Goal: Transaction & Acquisition: Purchase product/service

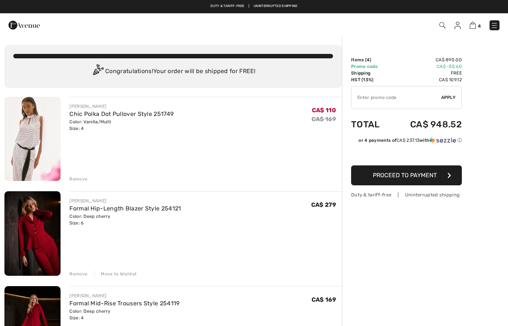
click at [454, 27] on img at bounding box center [457, 25] width 6 height 7
click at [452, 24] on span "4" at bounding box center [358, 25] width 281 height 10
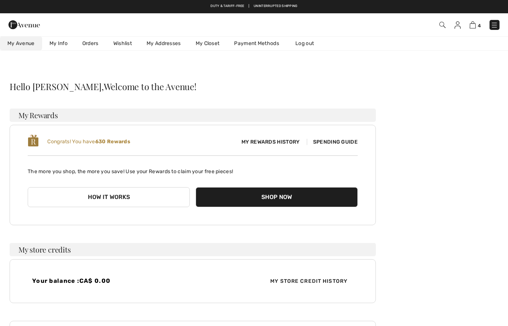
click at [121, 44] on link "Wishlist" at bounding box center [122, 44] width 33 height 14
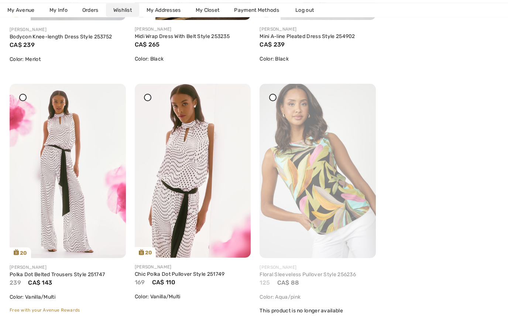
scroll to position [302, 0]
click at [63, 225] on img at bounding box center [68, 171] width 116 height 174
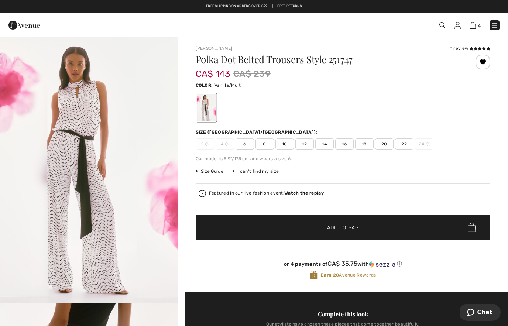
click at [211, 173] on span "Size Guide" at bounding box center [209, 171] width 28 height 7
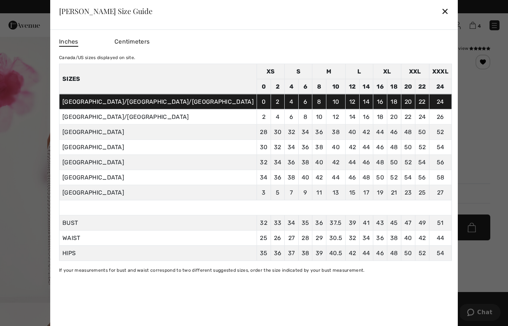
click at [441, 11] on div "✕" at bounding box center [445, 10] width 8 height 15
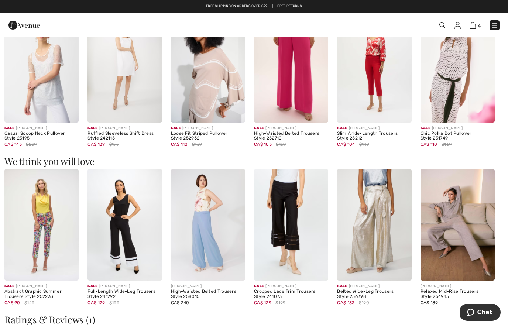
scroll to position [807, 0]
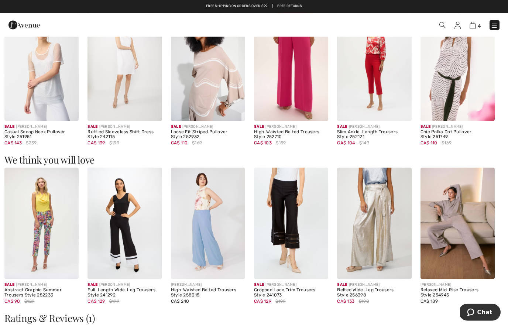
click at [377, 220] on img at bounding box center [374, 223] width 74 height 111
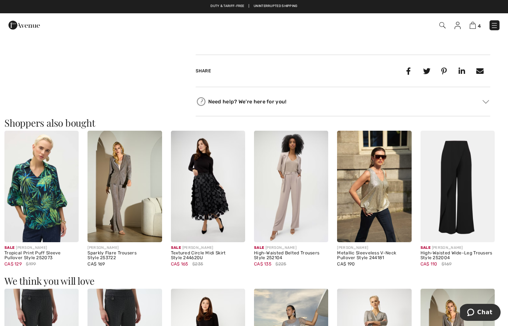
scroll to position [627, 0]
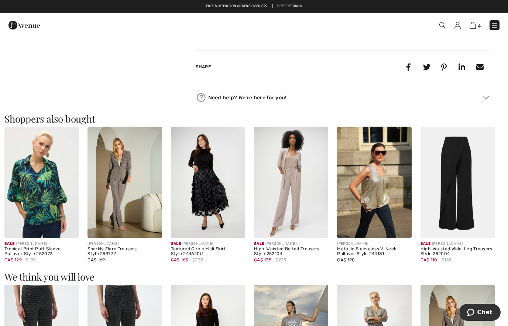
click at [206, 213] on img at bounding box center [208, 182] width 74 height 111
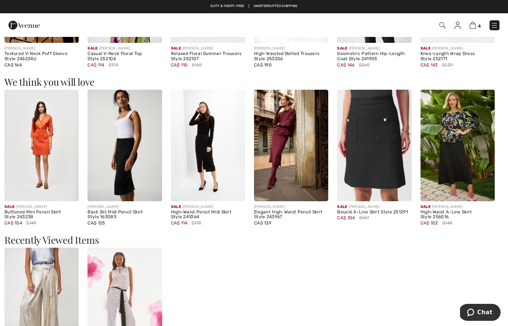
scroll to position [520, 0]
click at [357, 173] on img at bounding box center [374, 145] width 74 height 111
click at [377, 128] on img at bounding box center [374, 145] width 74 height 111
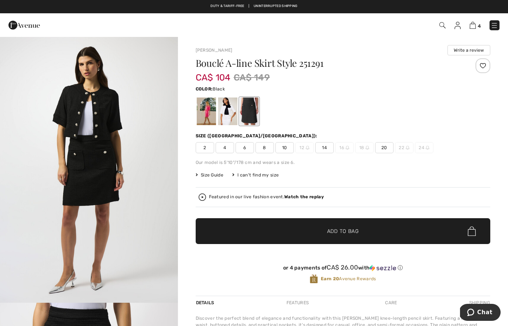
click at [470, 22] on img at bounding box center [472, 25] width 6 height 7
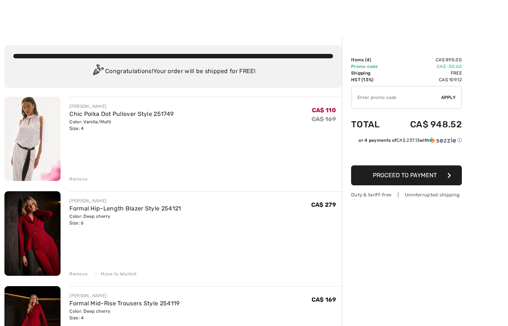
scroll to position [2, 0]
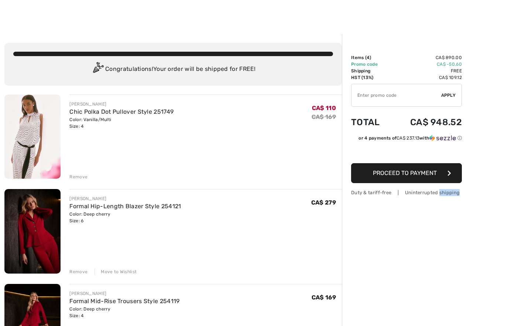
click at [80, 176] on div "Remove" at bounding box center [78, 176] width 18 height 7
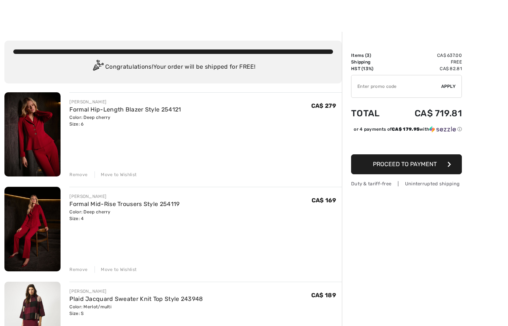
scroll to position [0, 0]
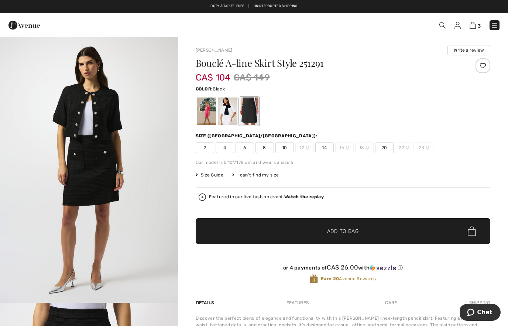
click at [454, 26] on img at bounding box center [457, 25] width 6 height 7
click at [448, 25] on span "3" at bounding box center [358, 25] width 281 height 10
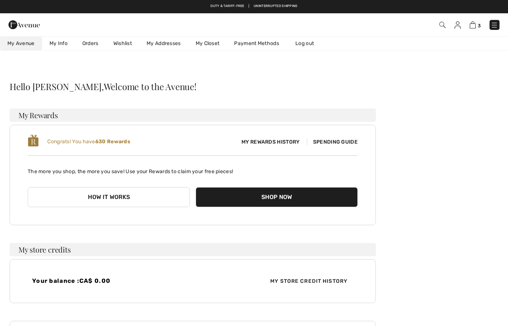
click at [128, 43] on link "Wishlist" at bounding box center [122, 44] width 33 height 14
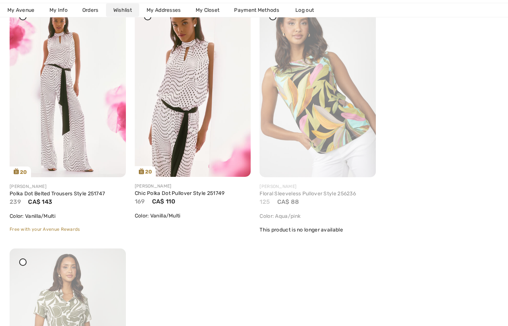
scroll to position [383, 0]
click at [237, 49] on img at bounding box center [193, 90] width 116 height 174
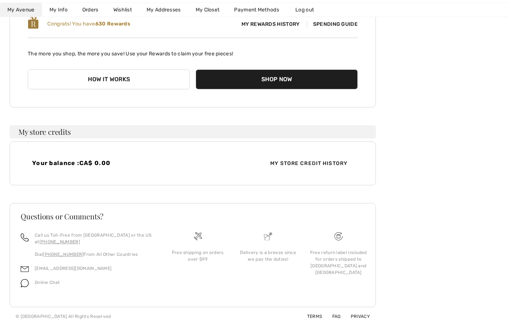
click at [125, 8] on link "Wishlist" at bounding box center [122, 10] width 33 height 14
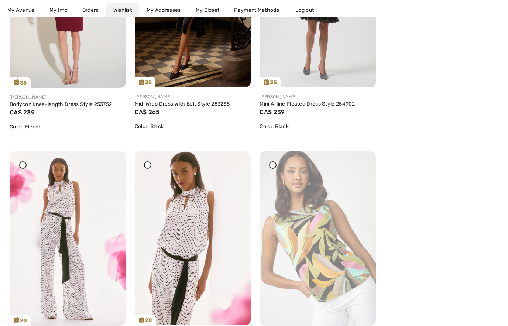
scroll to position [235, 0]
click at [116, 171] on img at bounding box center [68, 238] width 116 height 174
click at [111, 151] on img at bounding box center [68, 238] width 116 height 174
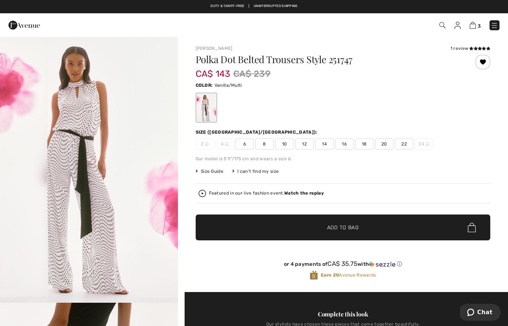
click at [451, 28] on span "3" at bounding box center [358, 25] width 281 height 10
click at [455, 25] on img at bounding box center [457, 25] width 6 height 7
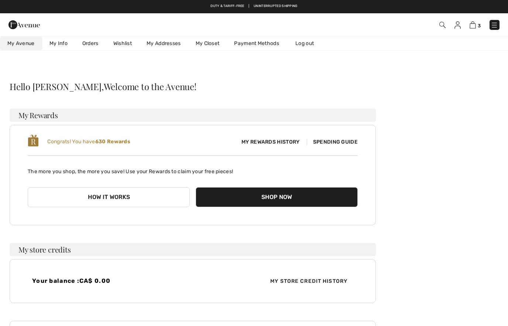
click at [128, 44] on link "Wishlist" at bounding box center [122, 44] width 33 height 14
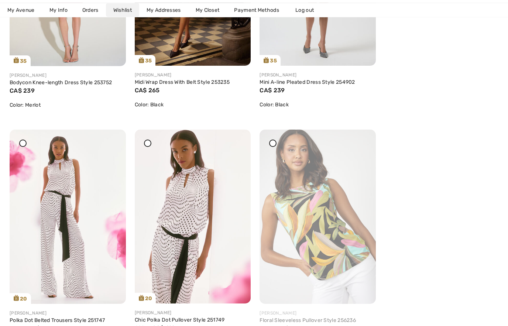
scroll to position [256, 0]
click at [112, 137] on icon at bounding box center [111, 134] width 4 height 5
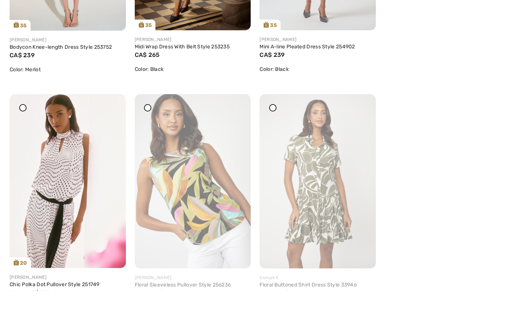
scroll to position [292, 0]
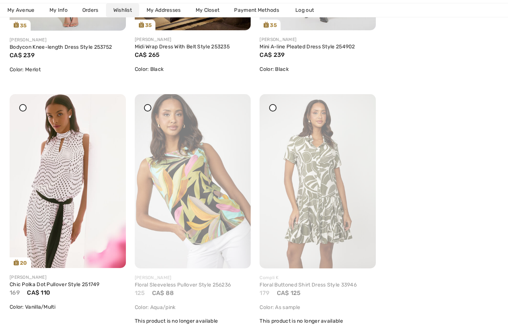
click at [114, 104] on div at bounding box center [111, 99] width 10 height 10
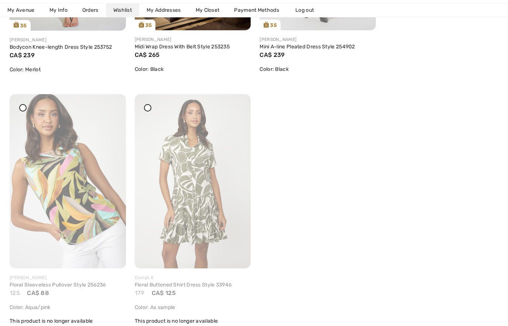
click at [112, 102] on icon at bounding box center [111, 99] width 4 height 5
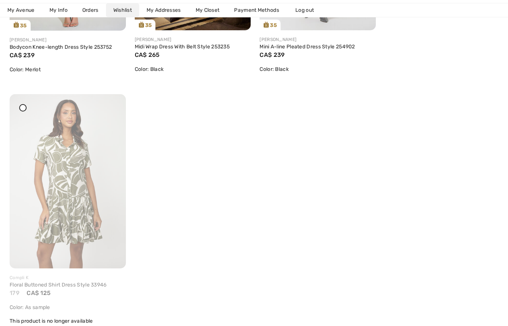
click at [115, 104] on div at bounding box center [111, 99] width 10 height 10
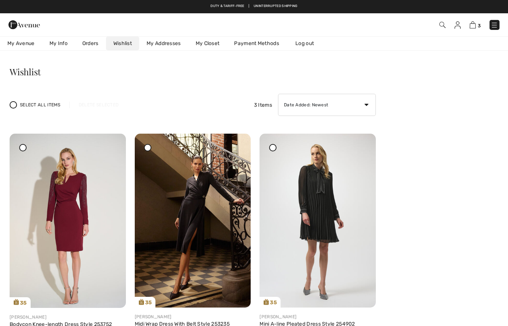
scroll to position [0, 0]
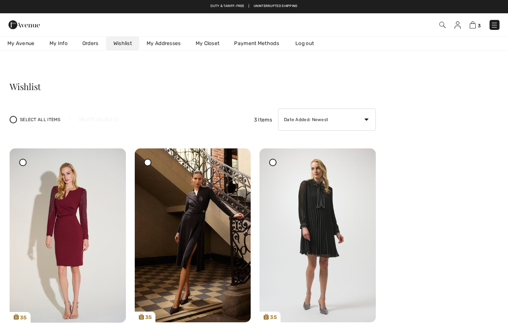
click at [475, 26] on img at bounding box center [472, 24] width 6 height 7
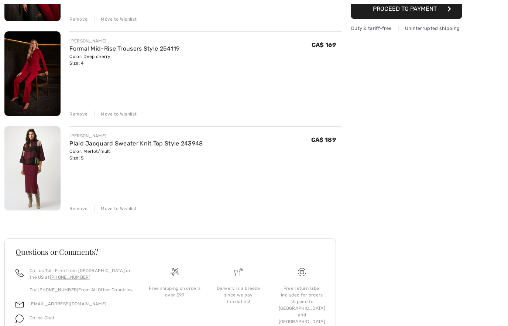
scroll to position [159, 0]
